Goal: Task Accomplishment & Management: Manage account settings

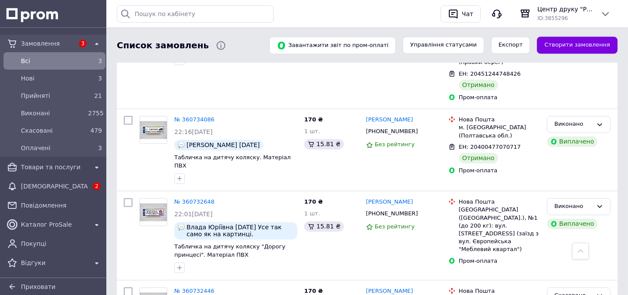
scroll to position [3290, 0]
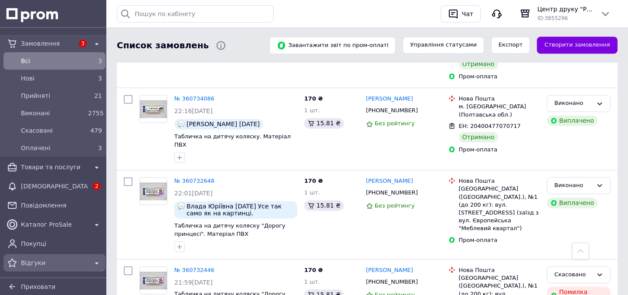
click at [59, 262] on span "Відгуки" at bounding box center [54, 263] width 67 height 9
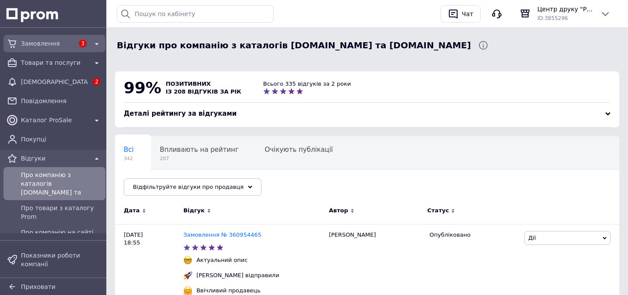
click at [45, 44] on span "Замовлення" at bounding box center [47, 43] width 53 height 9
